Goal: Navigation & Orientation: Find specific page/section

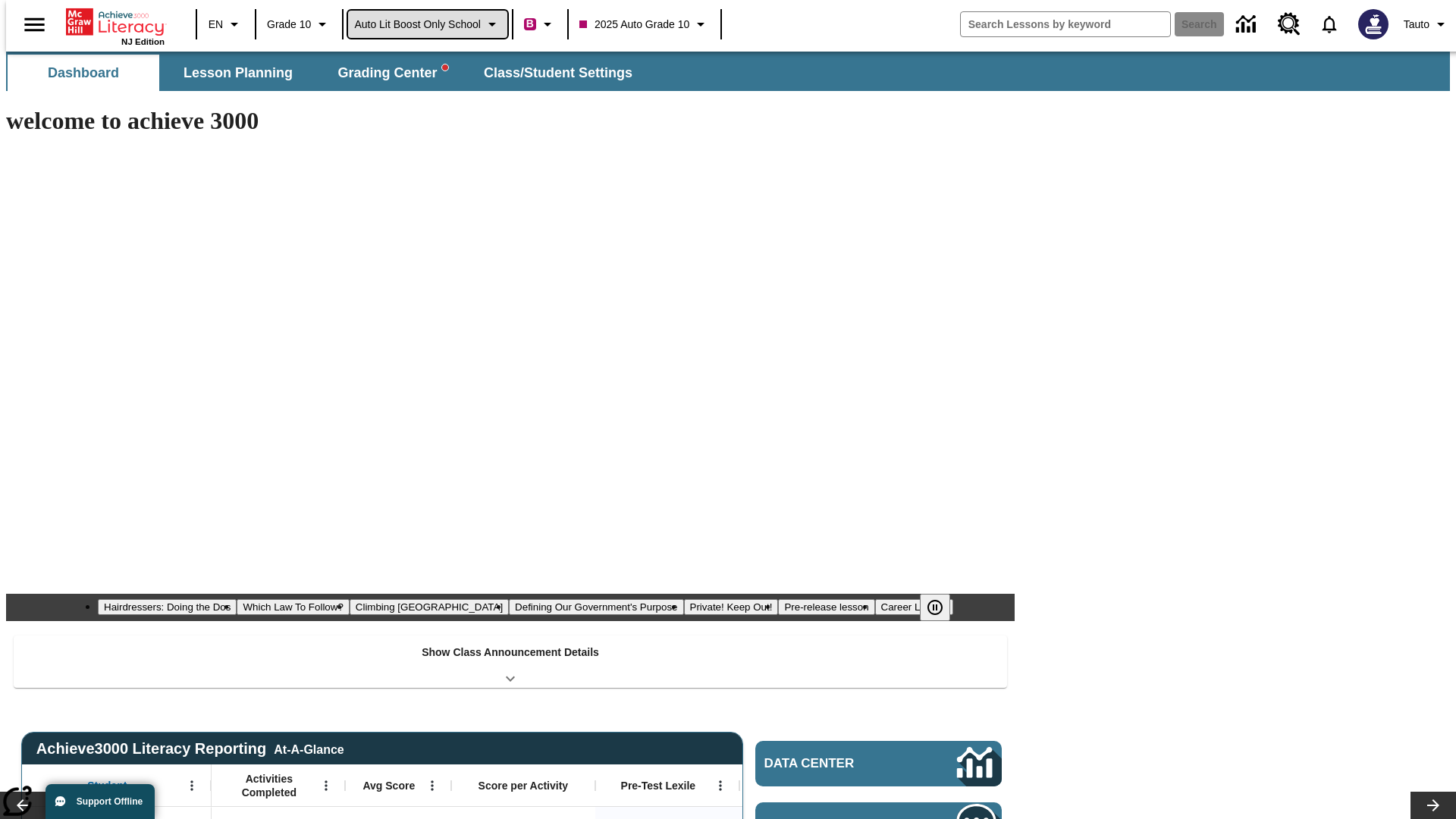
click at [427, 25] on span "Auto Lit Boost only School" at bounding box center [417, 25] width 127 height 16
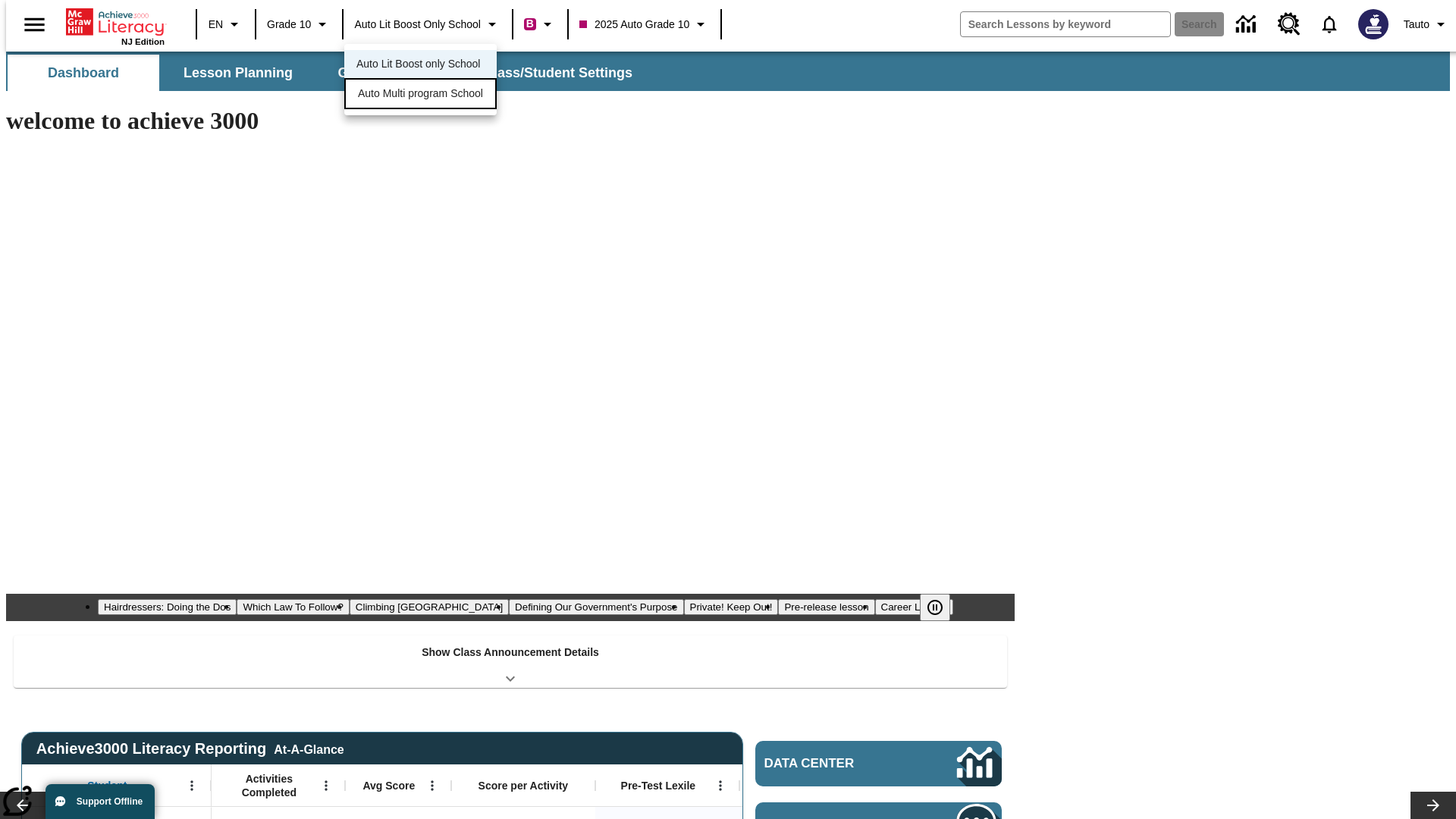
click at [425, 95] on span "Auto Multi program School" at bounding box center [421, 93] width 125 height 16
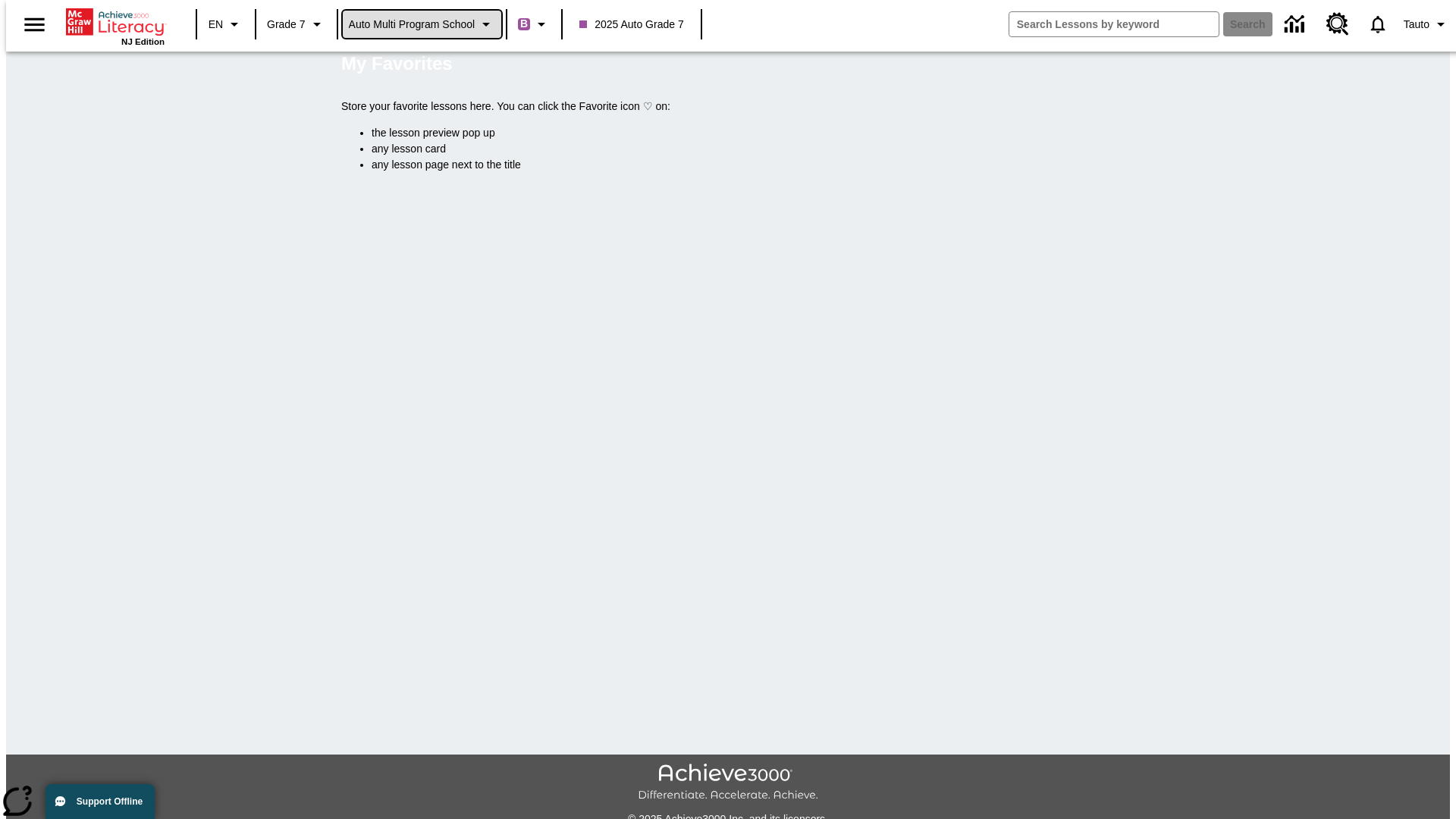
click at [422, 25] on span "Auto Multi program School" at bounding box center [412, 25] width 127 height 16
click at [417, 65] on span "Auto Lit Boost only School" at bounding box center [412, 64] width 124 height 16
